Goal: Information Seeking & Learning: Learn about a topic

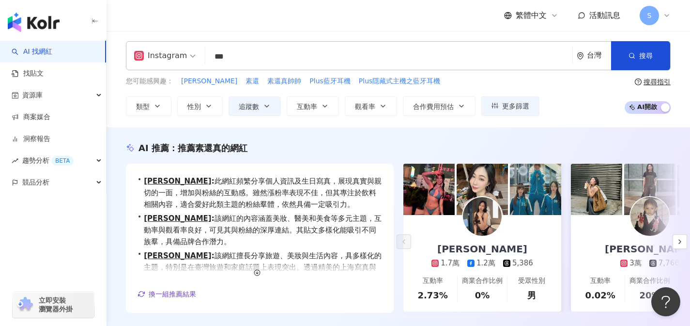
scroll to position [2, 0]
click at [408, 55] on input "***" at bounding box center [388, 56] width 359 height 18
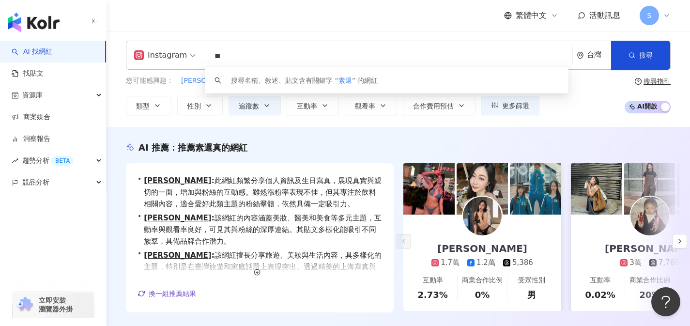
type input "*"
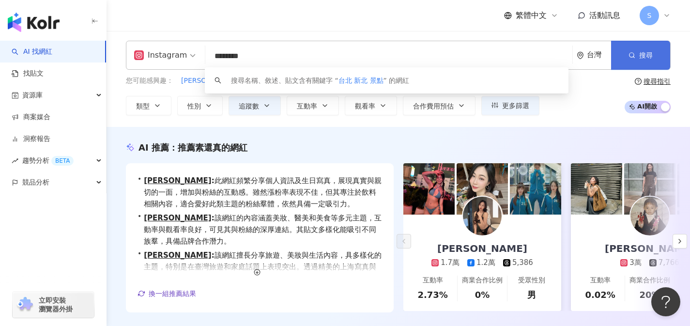
type input "********"
click at [646, 58] on span "搜尋" at bounding box center [646, 55] width 14 height 8
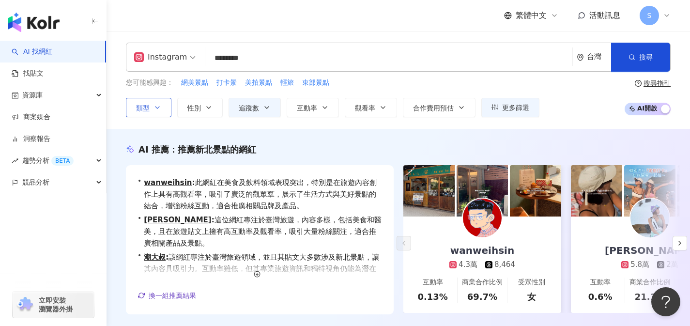
click at [149, 99] on button "類型" at bounding box center [149, 107] width 46 height 19
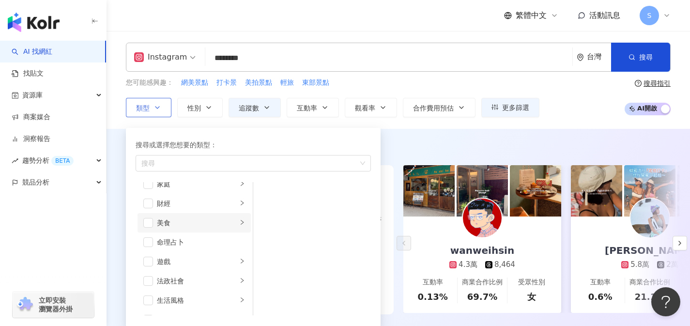
scroll to position [103, 0]
click at [147, 227] on span "button" at bounding box center [148, 227] width 10 height 10
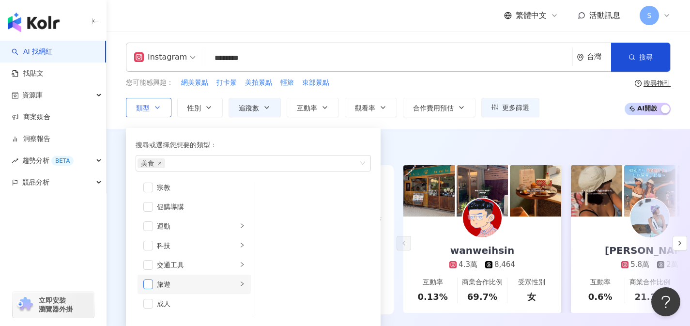
click at [149, 281] on span "button" at bounding box center [148, 284] width 10 height 10
click at [407, 143] on div "AI 推薦 ： 推薦新北景點的網紅" at bounding box center [398, 149] width 545 height 12
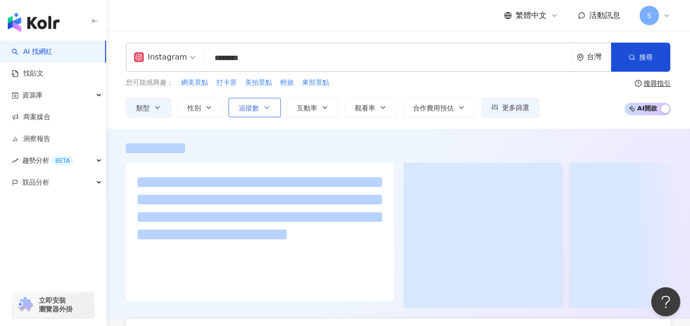
click at [265, 110] on icon "button" at bounding box center [267, 108] width 8 height 8
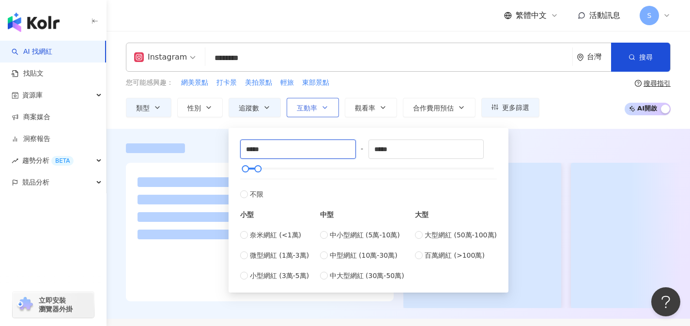
click at [254, 147] on input "*****" at bounding box center [298, 149] width 115 height 18
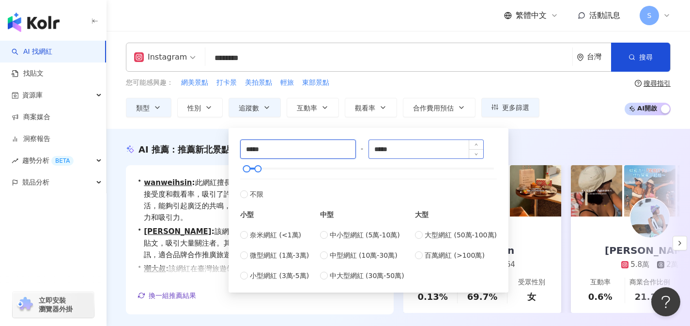
type input "*****"
drag, startPoint x: 403, startPoint y: 153, endPoint x: 365, endPoint y: 151, distance: 38.3
click at [365, 151] on div "***** - ***** 不限 小型 奈米網紅 (<1萬) 微型網紅 (1萬-3萬) 小型網紅 (3萬-5萬) 中型 中小型網紅 (5萬-10萬) 中型網紅…" at bounding box center [368, 209] width 257 height 141
type input "*****"
click at [542, 131] on div "AI 推薦 ： 推薦新北景點的網紅 • wanweihsin : 此網紅擅長分享美食與旅遊內容，特別是在美食上具有高接受度和觀看率，吸引了許多粉絲。其多元化的…" at bounding box center [398, 245] width 583 height 232
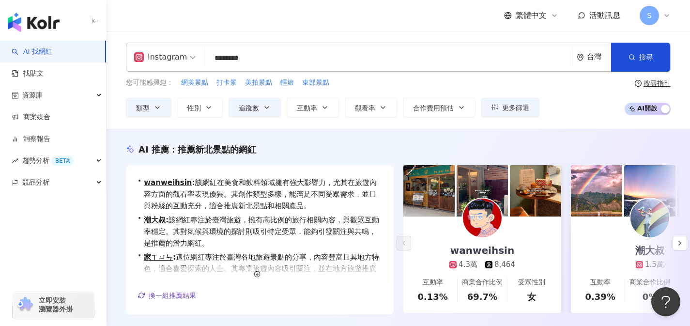
click at [513, 142] on div "AI 推薦 ： 推薦新北景點的網紅 • wanweihsin : 該網紅在美食和飲料領域擁有強大影響力，尤其在旅遊內容方面的觀看率表現優異。其創作類型多樣，能…" at bounding box center [398, 245] width 583 height 232
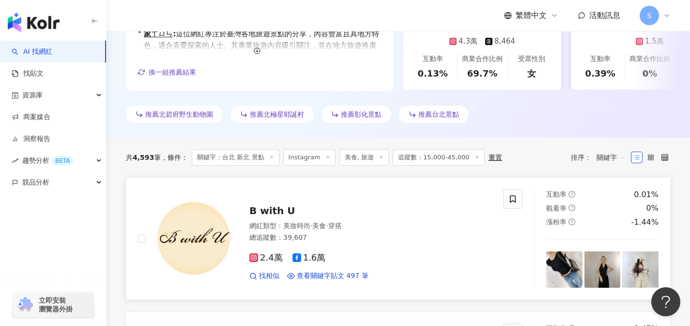
scroll to position [259, 0]
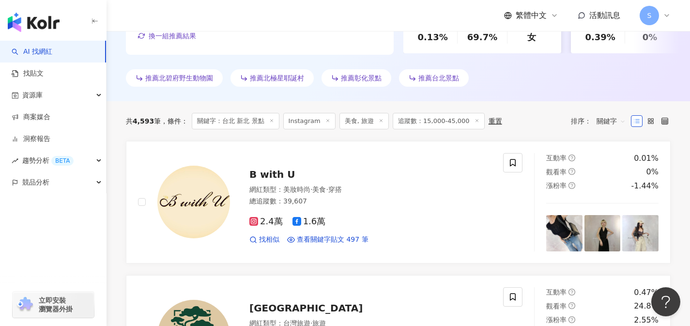
click at [603, 125] on span "關鍵字" at bounding box center [610, 120] width 29 height 15
click at [543, 133] on div "共 4,593 筆 條件 ： 關鍵字：台北 新北 景點 Instagram 美食, 旅遊 追蹤數：15,000-45,000 重置 排序： 關鍵字 關鍵字" at bounding box center [398, 121] width 545 height 40
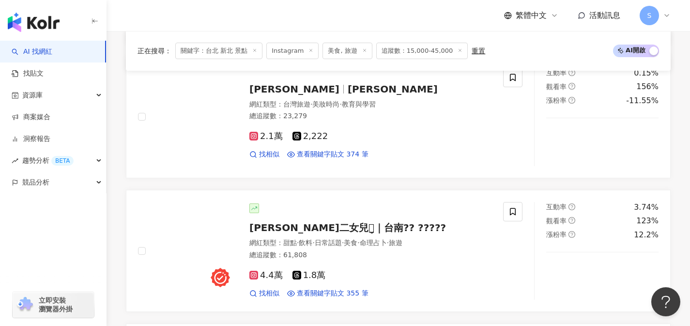
scroll to position [1300, 0]
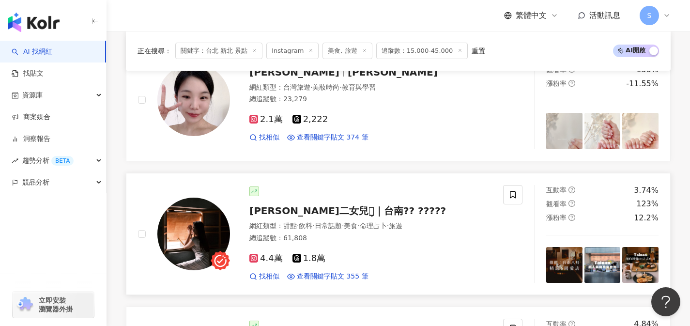
click at [346, 250] on div "4.4萬 1.8萬 找相似 查看關鍵字貼文 355 筆" at bounding box center [370, 263] width 242 height 36
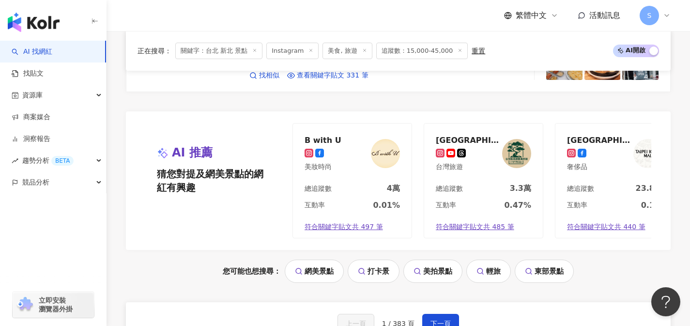
scroll to position [1975, 0]
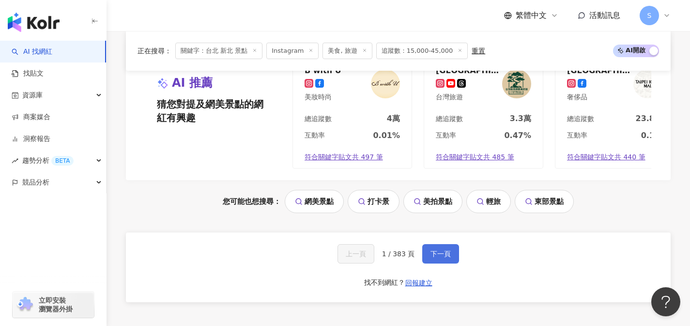
click at [454, 259] on button "下一頁" at bounding box center [440, 253] width 37 height 19
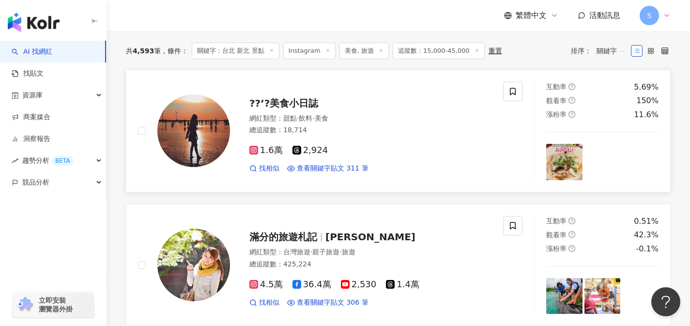
scroll to position [282, 0]
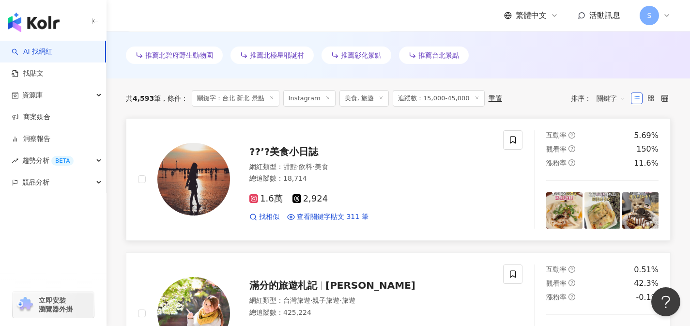
click at [399, 198] on div "1.6萬 2,924" at bounding box center [370, 199] width 242 height 11
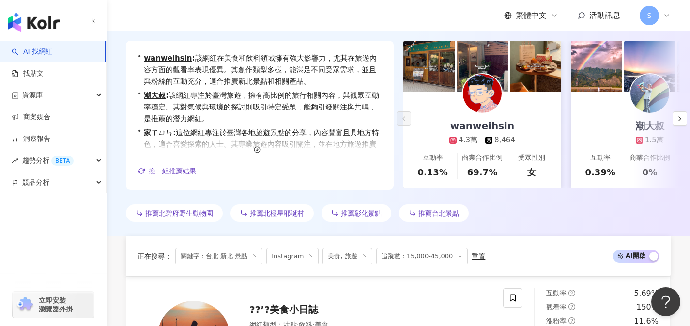
scroll to position [0, 0]
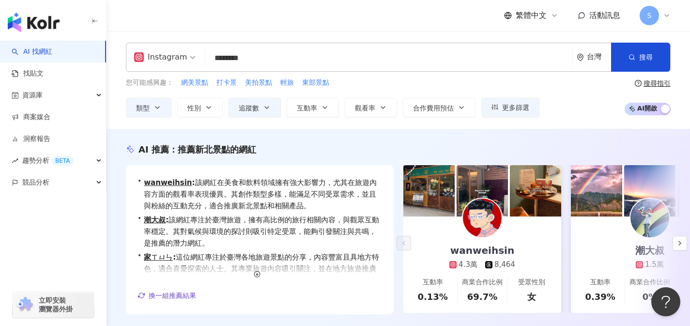
click at [285, 62] on input "********" at bounding box center [388, 58] width 359 height 18
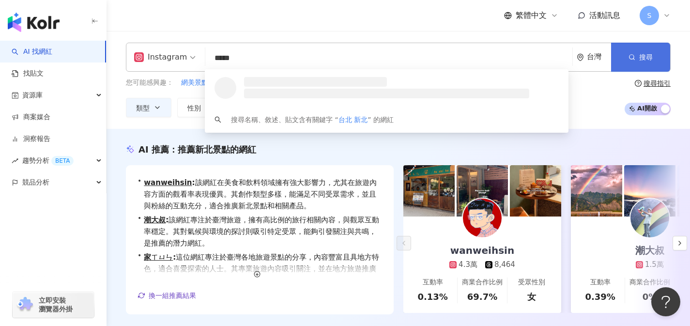
type input "*****"
click at [659, 54] on button "搜尋" at bounding box center [640, 57] width 59 height 29
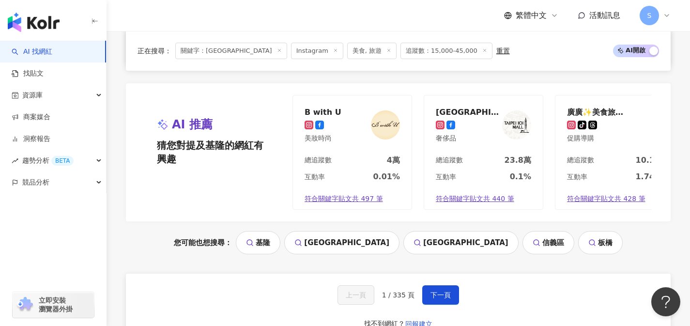
scroll to position [1940, 0]
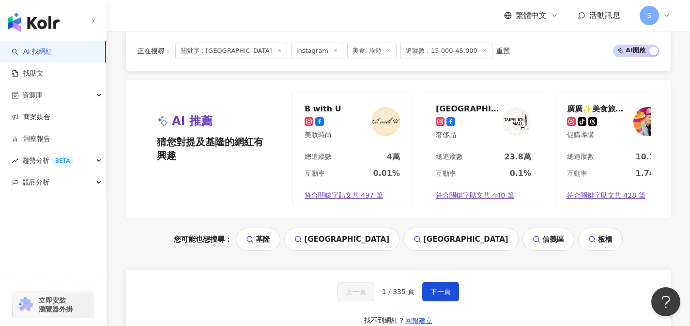
click at [450, 294] on div "上一頁 1 / 335 頁 下一頁 找不到網紅？ 回報建立" at bounding box center [398, 305] width 545 height 70
click at [448, 298] on button "下一頁" at bounding box center [440, 291] width 37 height 19
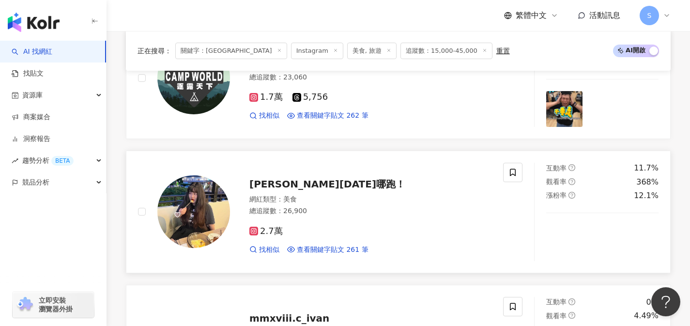
scroll to position [704, 0]
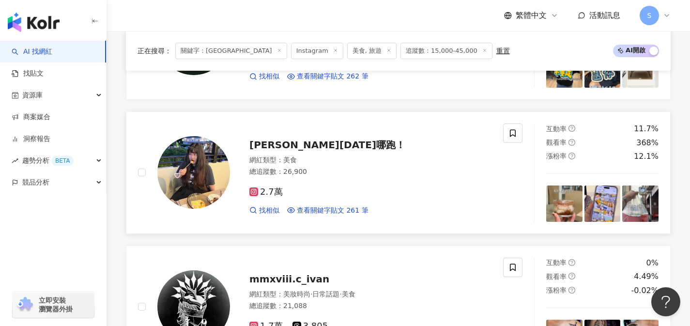
click at [330, 183] on div "2.7萬 找相似 查看關鍵字貼文 261 筆" at bounding box center [370, 197] width 242 height 36
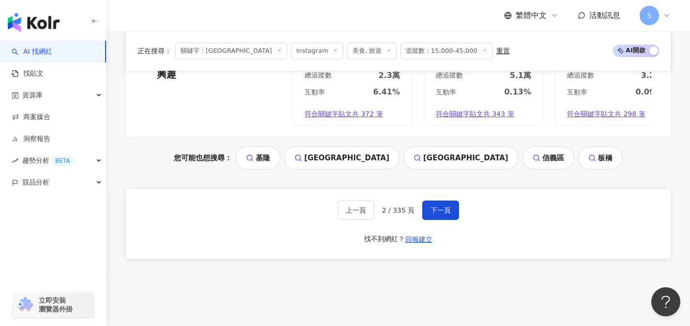
scroll to position [2042, 0]
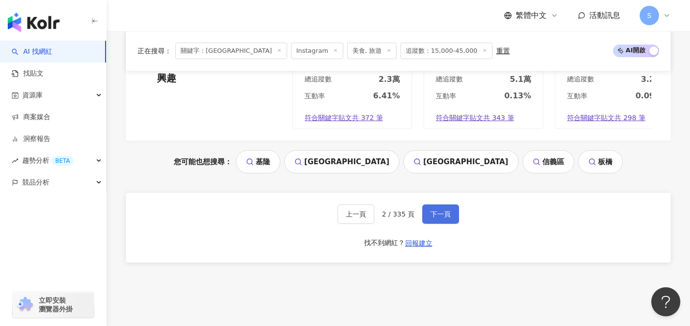
click at [445, 209] on button "下一頁" at bounding box center [440, 213] width 37 height 19
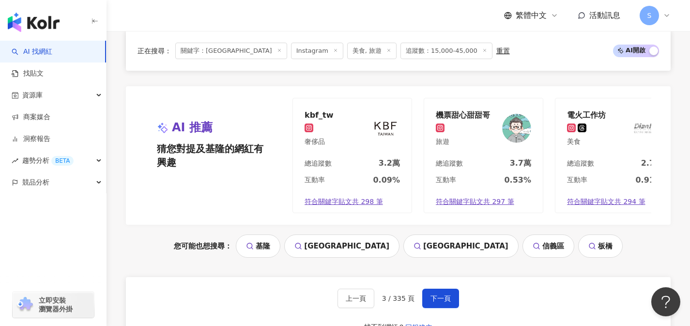
scroll to position [1978, 0]
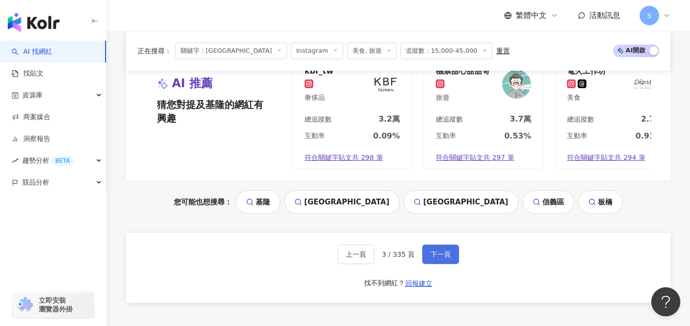
click at [458, 264] on button "下一頁" at bounding box center [440, 253] width 37 height 19
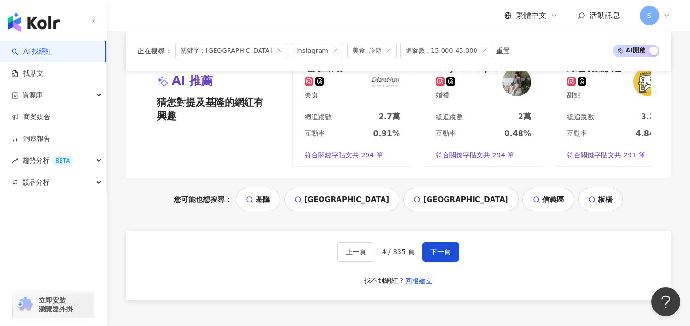
scroll to position [2067, 0]
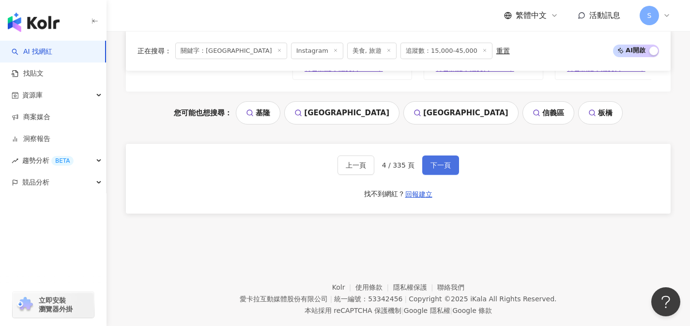
click at [435, 175] on button "下一頁" at bounding box center [440, 164] width 37 height 19
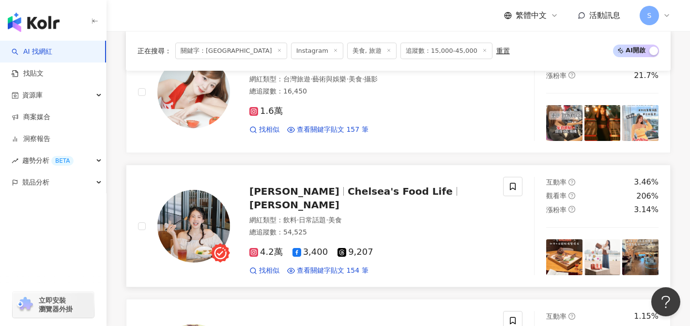
scroll to position [1508, 0]
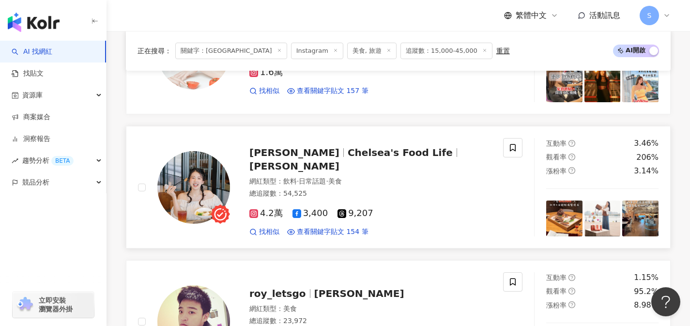
click at [392, 200] on div "4.2萬 3,400 9,207 找相似 查看關鍵字貼文 154 筆" at bounding box center [370, 218] width 242 height 36
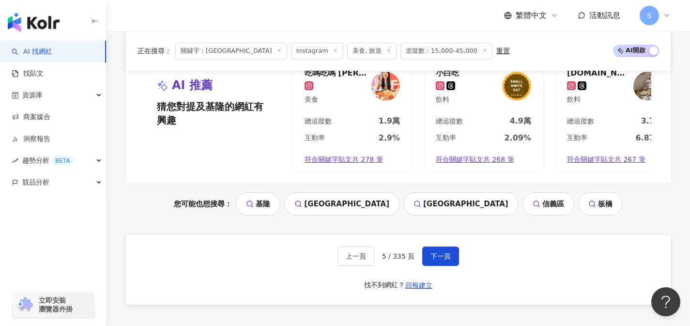
scroll to position [2049, 0]
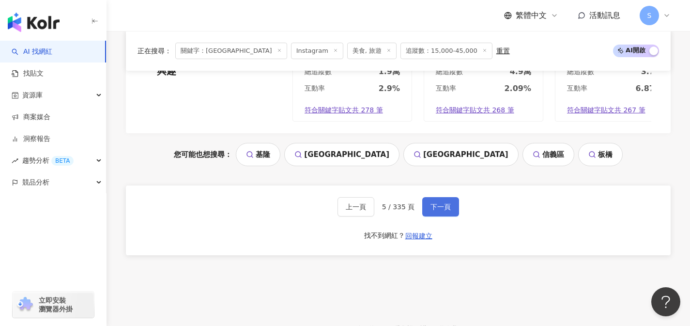
click at [438, 203] on span "下一頁" at bounding box center [440, 207] width 20 height 8
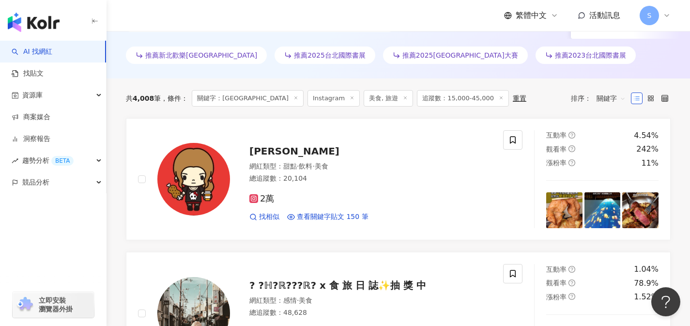
scroll to position [288, 0]
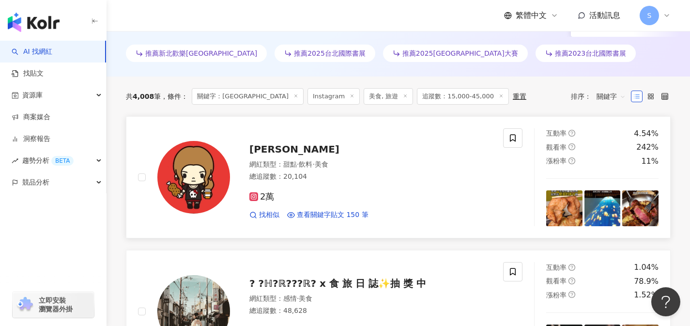
click at [348, 181] on div "總追蹤數 ： 20,104" at bounding box center [370, 177] width 242 height 10
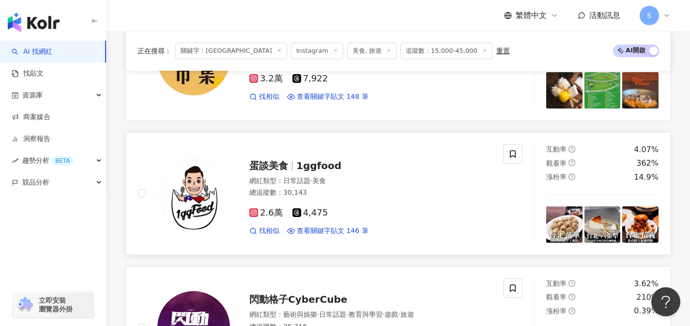
scroll to position [816, 0]
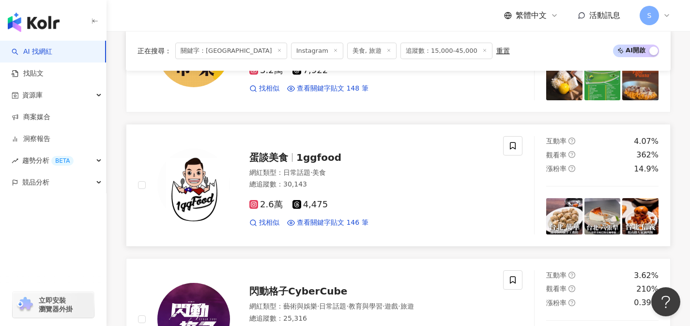
click at [357, 199] on div "2.6萬 4,475 找相似 查看關鍵字貼文 146 筆" at bounding box center [370, 210] width 242 height 36
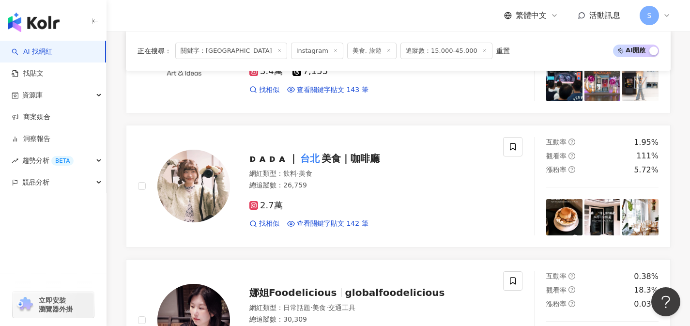
scroll to position [1684, 0]
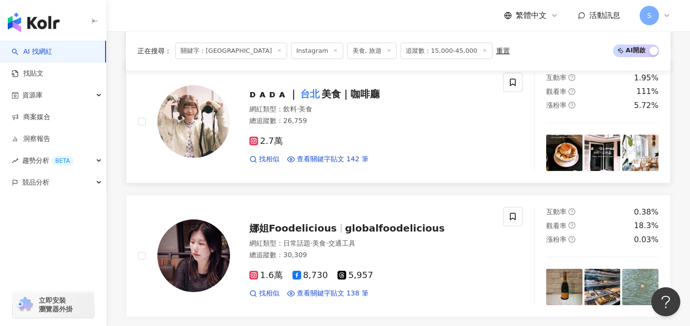
click at [352, 154] on div "2.7萬 找相似 查看關鍵字貼文 142 筆" at bounding box center [370, 146] width 242 height 36
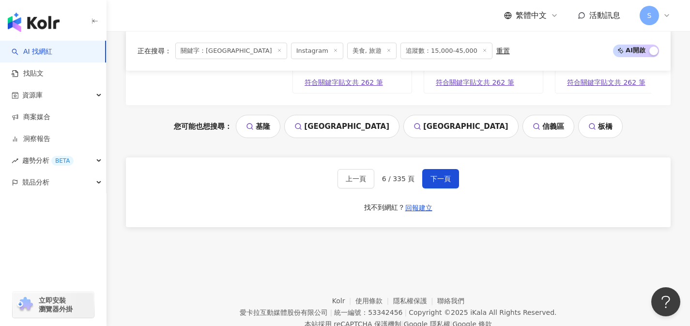
scroll to position [2049, 0]
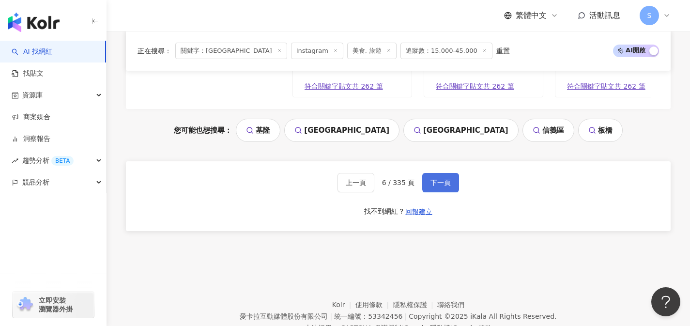
click at [442, 186] on span "下一頁" at bounding box center [440, 183] width 20 height 8
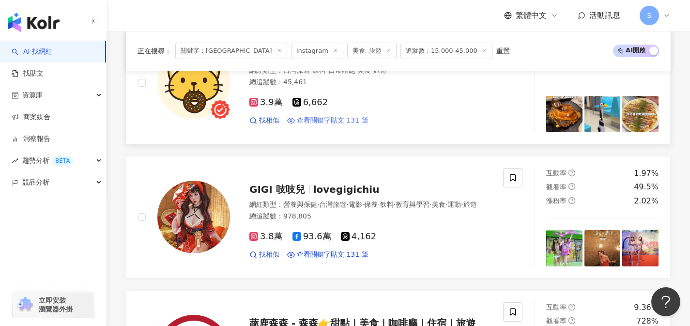
scroll to position [1410, 0]
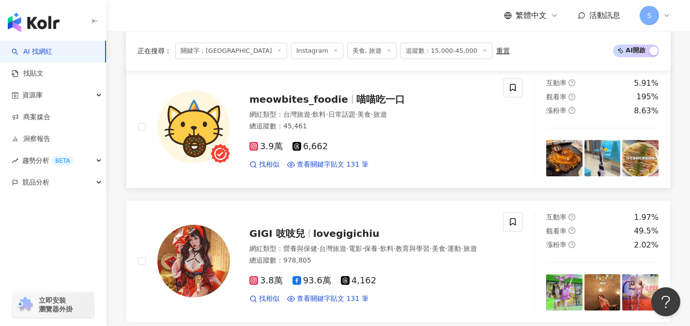
click at [351, 150] on div "3.9萬 6,662" at bounding box center [370, 146] width 242 height 11
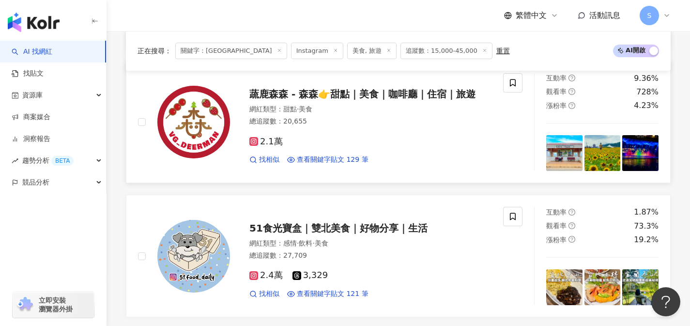
scroll to position [1683, 0]
click at [356, 148] on div "2.1萬" at bounding box center [370, 142] width 242 height 11
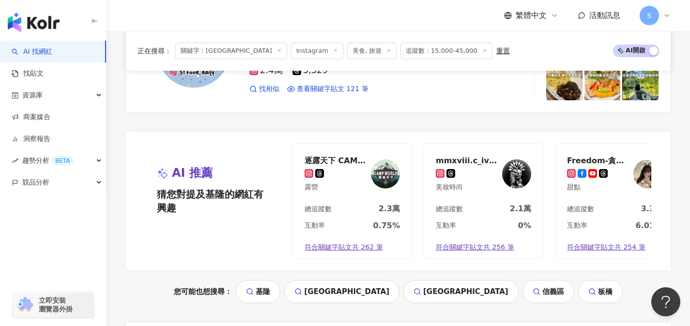
scroll to position [2010, 0]
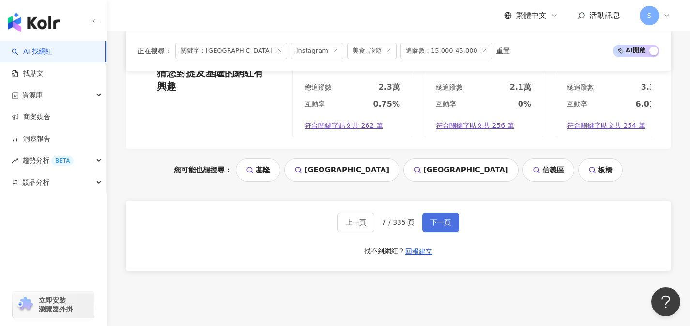
click at [436, 232] on button "下一頁" at bounding box center [440, 222] width 37 height 19
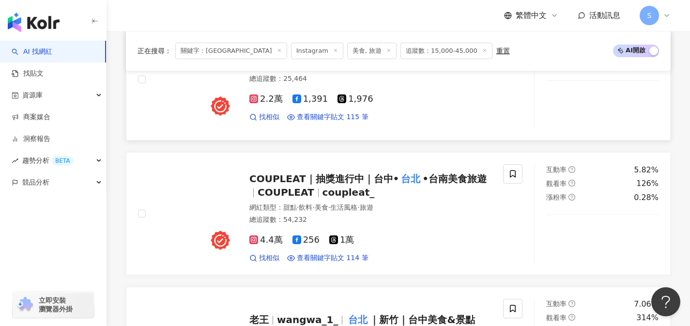
scroll to position [1328, 0]
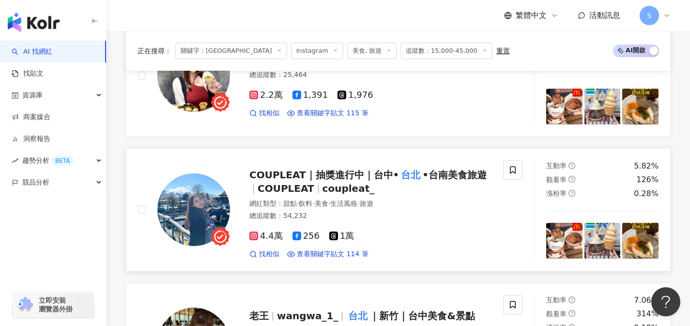
click at [382, 235] on div "4.4萬 256 1萬 找相似 查看關鍵字貼文 114 筆" at bounding box center [370, 241] width 242 height 36
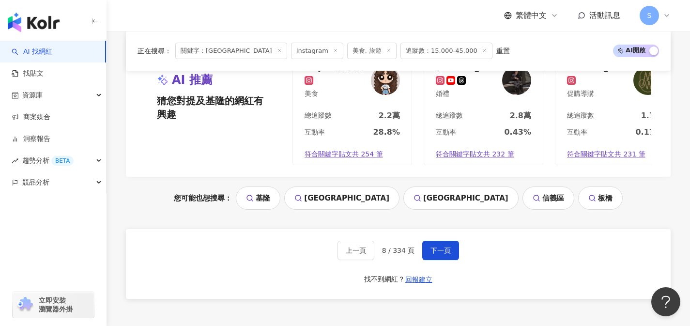
scroll to position [2022, 0]
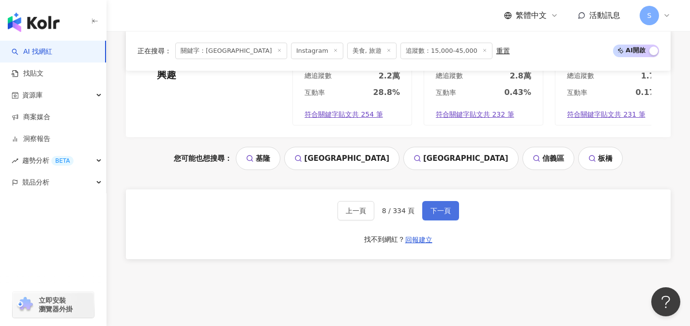
click at [425, 219] on button "下一頁" at bounding box center [440, 210] width 37 height 19
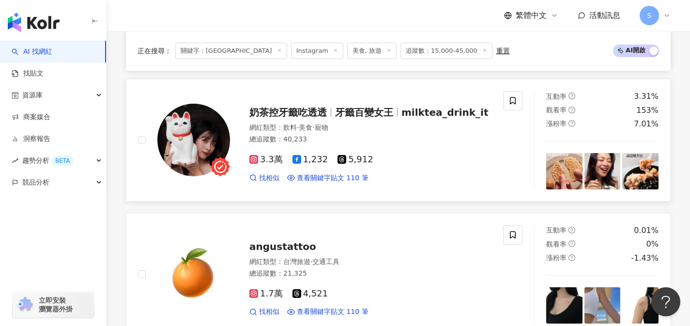
scroll to position [995, 0]
click at [352, 198] on link "奶茶控牙籤吃透透 牙籤百變女王 milktea_drink_it 網紅類型 ： 飲料 · 美食 · 寵物 總追蹤數 ： 40,233 3.3萬 1,232 5…" at bounding box center [398, 140] width 545 height 122
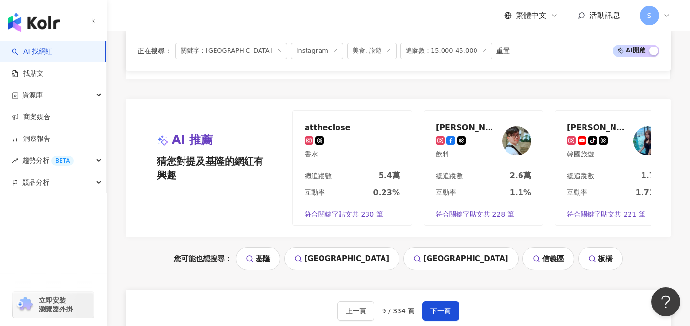
scroll to position [1979, 0]
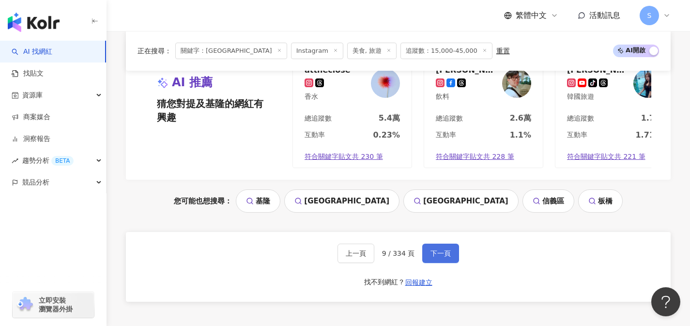
click at [430, 257] on span "下一頁" at bounding box center [440, 253] width 20 height 8
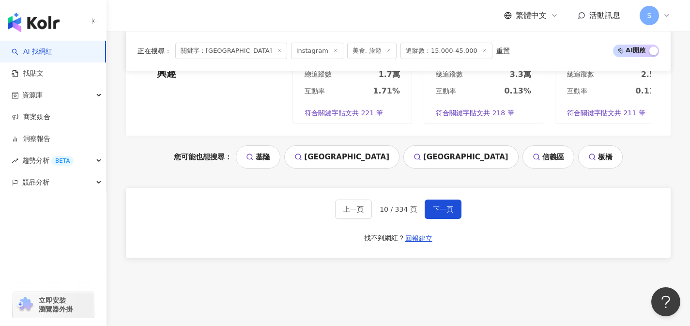
scroll to position [2066, 0]
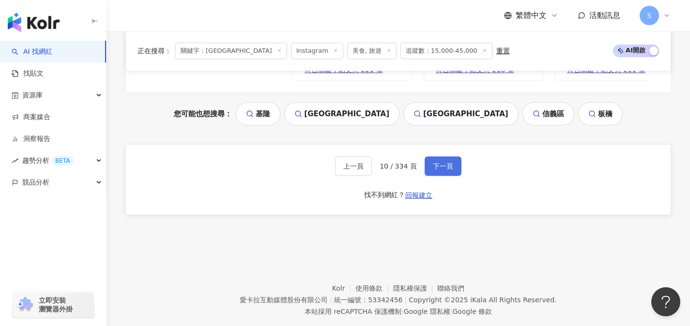
click at [436, 170] on span "下一頁" at bounding box center [443, 166] width 20 height 8
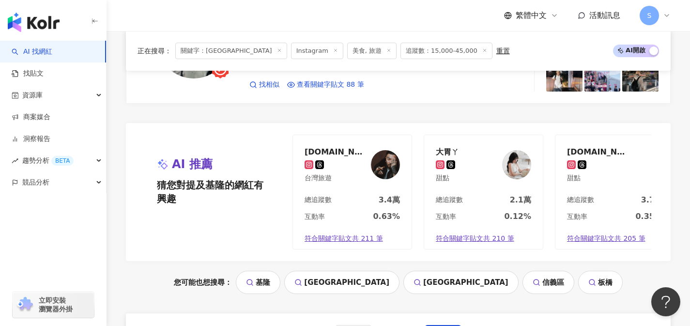
scroll to position [1980, 0]
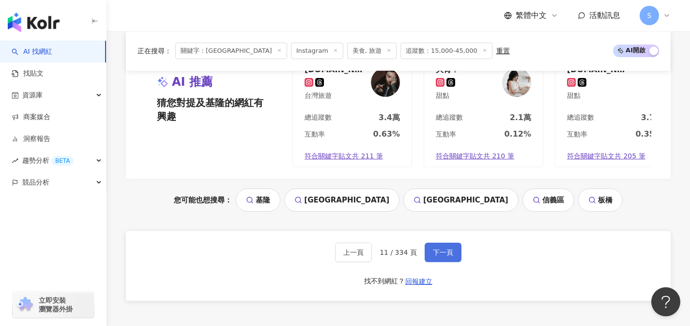
click at [446, 259] on button "下一頁" at bounding box center [443, 252] width 37 height 19
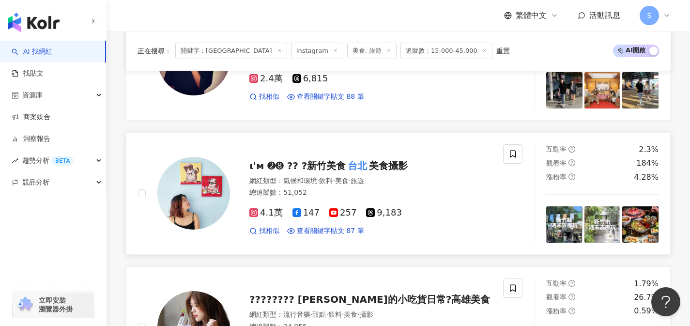
scroll to position [812, 0]
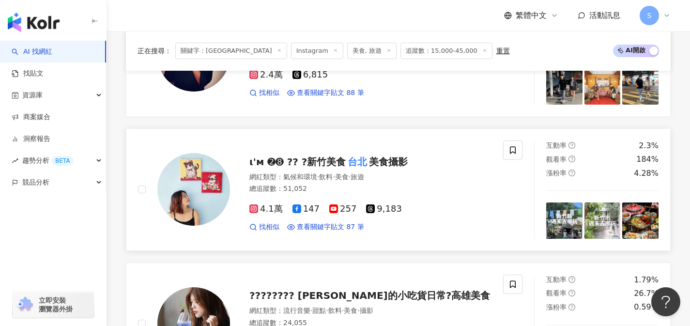
click at [337, 203] on div "4.1萬 147 257 9,183 找相似 查看關鍵字貼文 87 筆" at bounding box center [370, 214] width 242 height 36
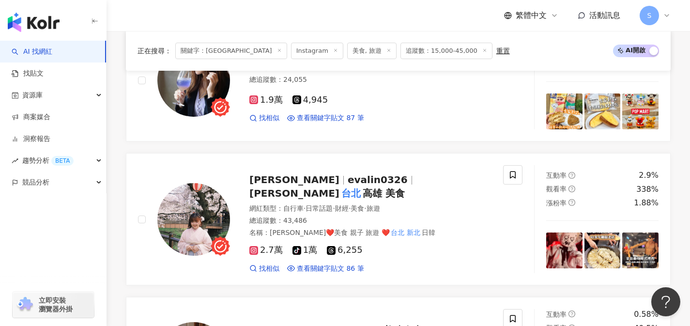
scroll to position [1088, 0]
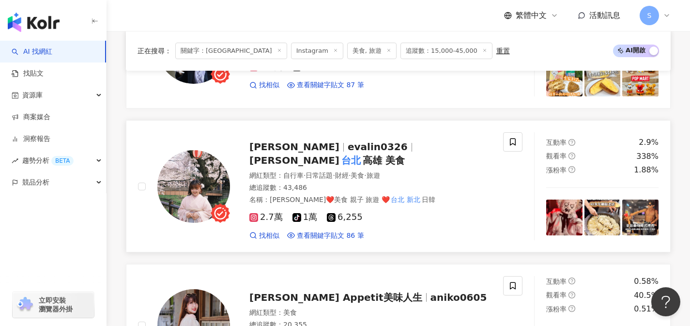
click at [341, 239] on link "Eva娃兒 evalin0326 Eva 娃兒 台北 高雄 美食 網紅類型 ： 自行車 · 日常話題 · 財經 · 美食 · 旅遊 總追蹤數 ： 43,486…" at bounding box center [398, 186] width 545 height 132
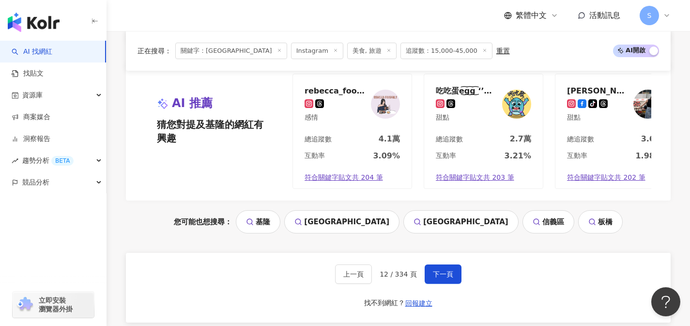
scroll to position [2030, 0]
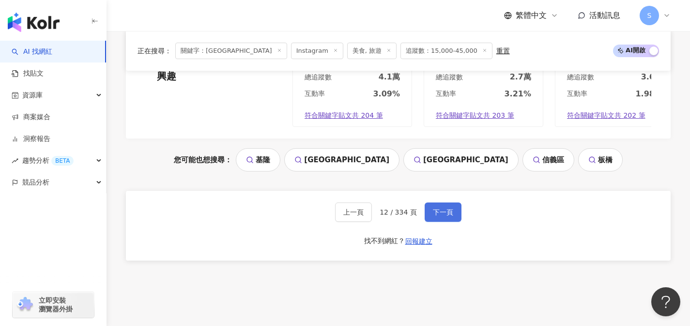
click at [456, 214] on button "下一頁" at bounding box center [443, 211] width 37 height 19
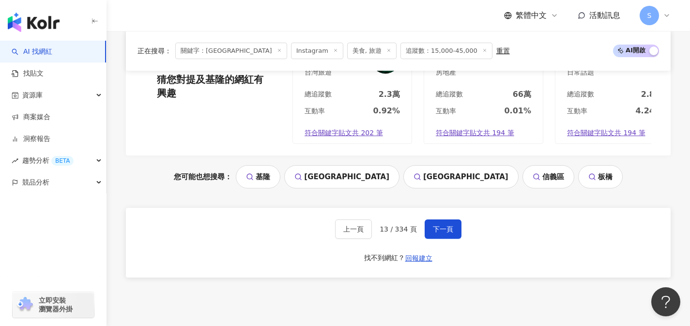
scroll to position [2007, 0]
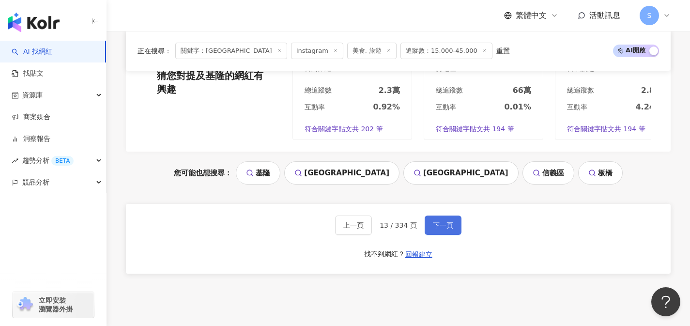
click at [447, 233] on button "下一頁" at bounding box center [443, 224] width 37 height 19
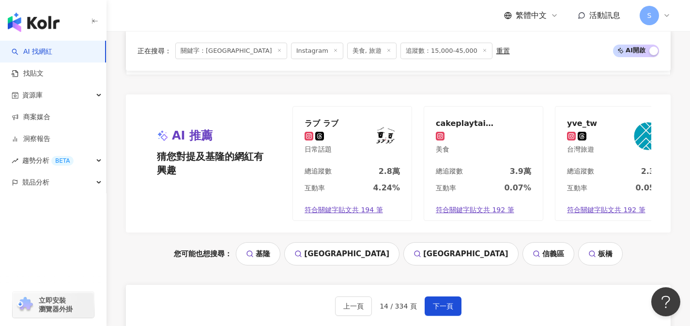
scroll to position [1975, 0]
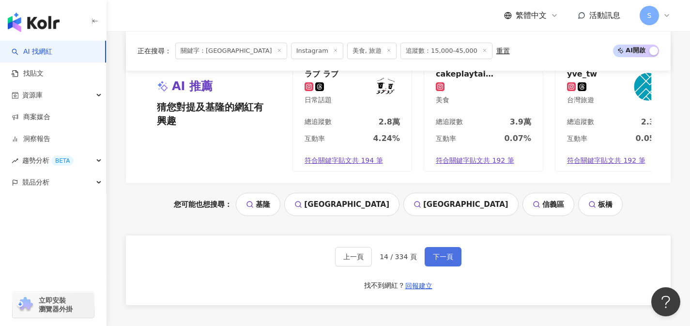
click at [451, 260] on span "下一頁" at bounding box center [443, 257] width 20 height 8
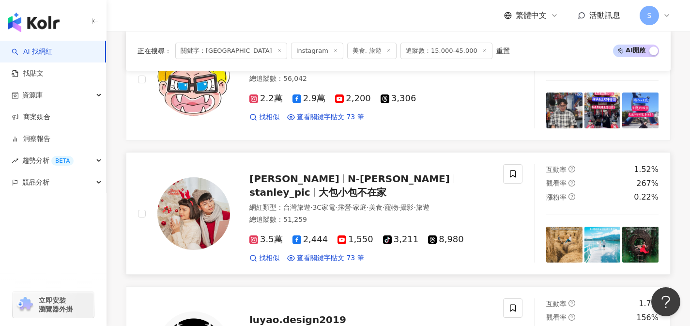
scroll to position [937, 0]
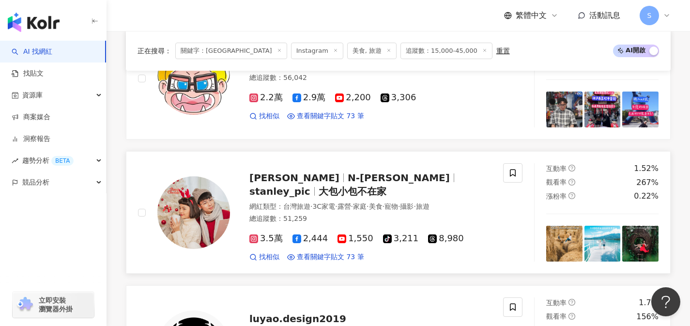
click at [381, 252] on div "找相似 查看關鍵字貼文 73 筆" at bounding box center [370, 257] width 242 height 10
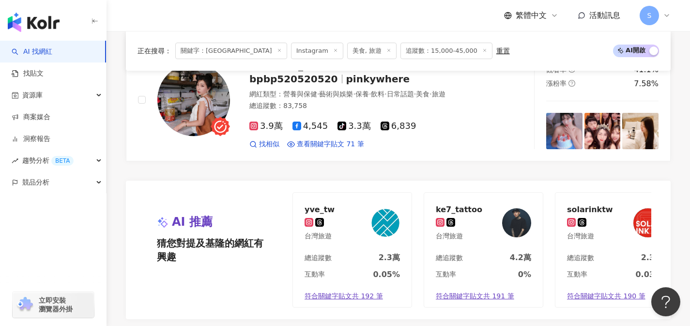
scroll to position [1986, 0]
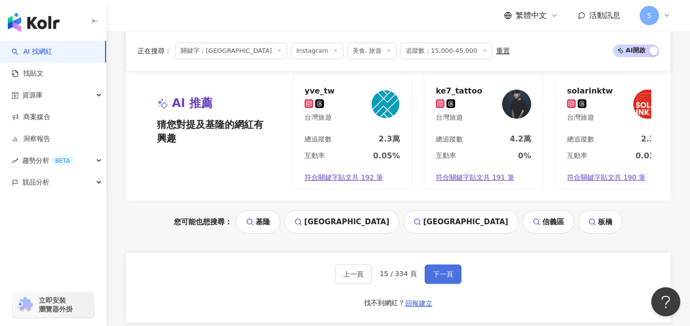
click at [449, 270] on span "下一頁" at bounding box center [443, 274] width 20 height 8
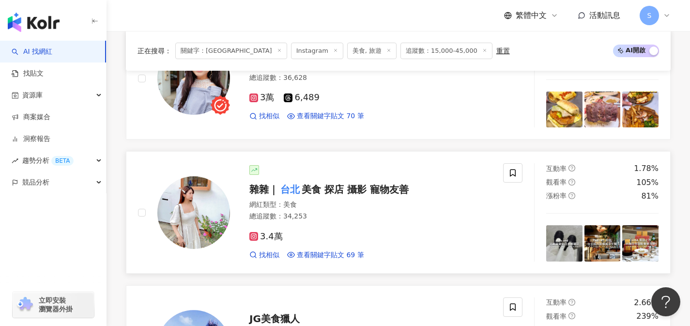
scroll to position [1248, 0]
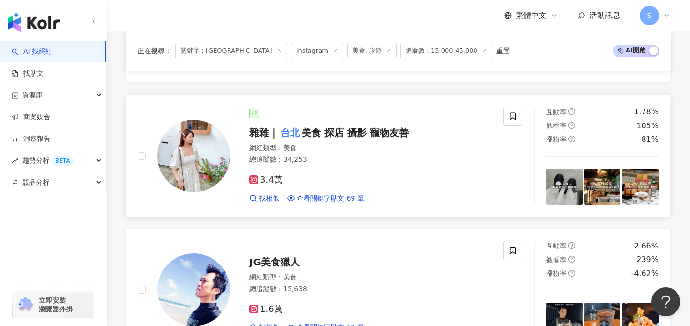
click at [319, 183] on div "3.4萬" at bounding box center [370, 180] width 242 height 11
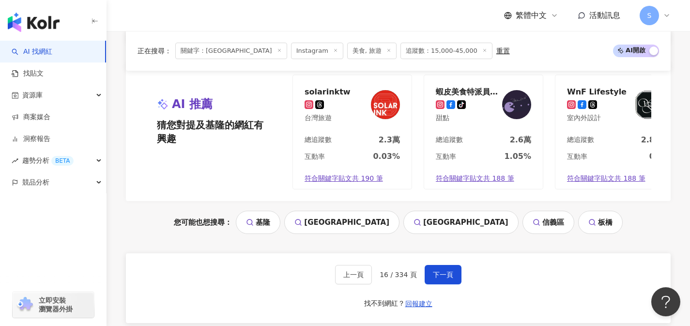
scroll to position [2001, 0]
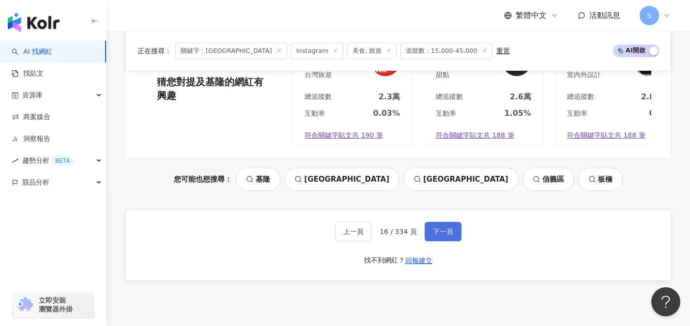
click at [455, 241] on button "下一頁" at bounding box center [443, 231] width 37 height 19
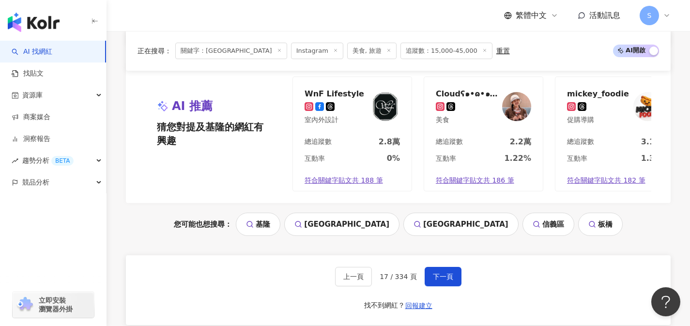
scroll to position [1986, 0]
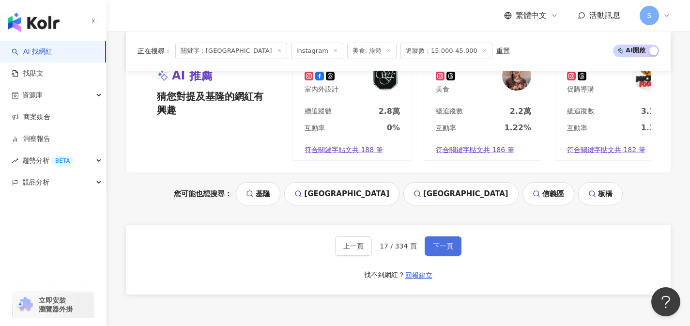
click at [449, 250] on span "下一頁" at bounding box center [443, 246] width 20 height 8
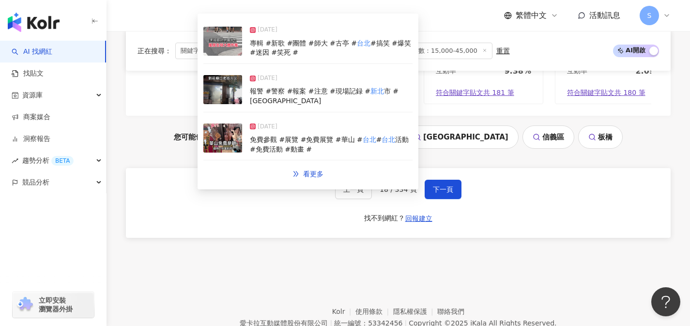
scroll to position [2055, 0]
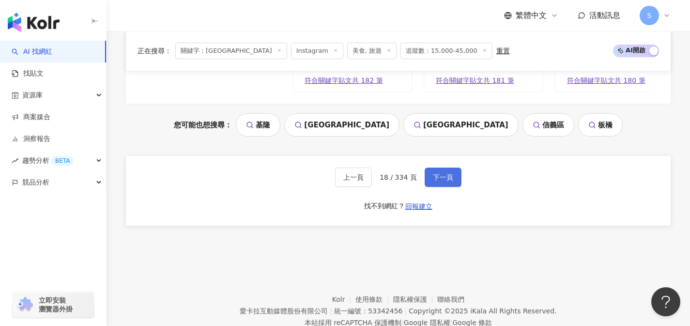
click at [443, 181] on span "下一頁" at bounding box center [443, 177] width 20 height 8
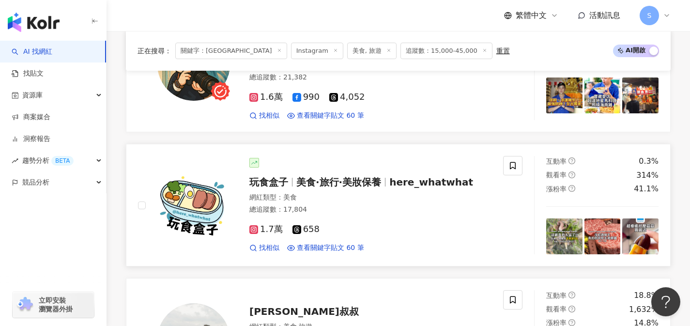
scroll to position [821, 0]
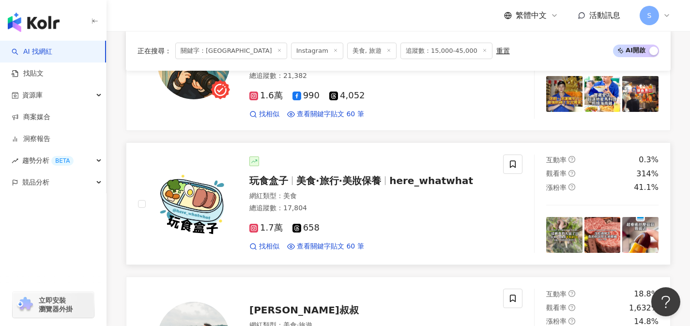
click at [337, 223] on div "1.7萬 658" at bounding box center [370, 228] width 242 height 11
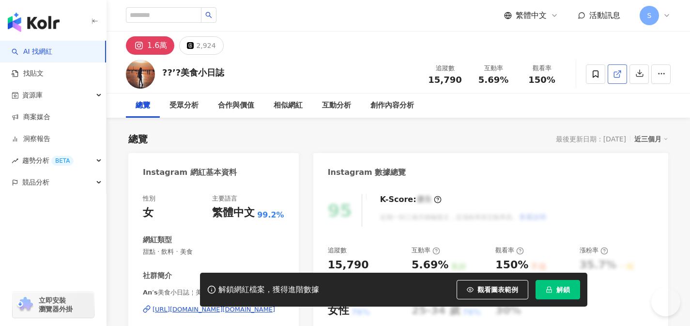
click at [619, 72] on icon at bounding box center [617, 74] width 9 height 9
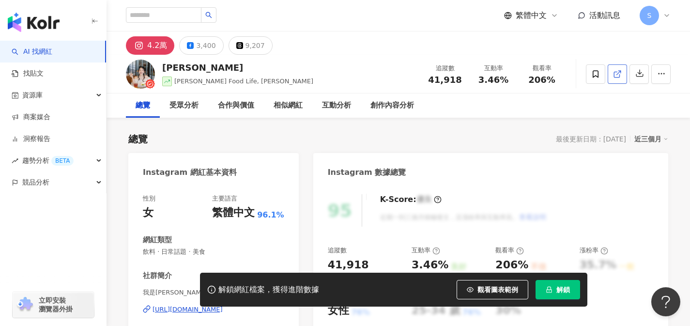
click at [613, 75] on icon at bounding box center [617, 74] width 9 height 9
